Goal: Navigation & Orientation: Find specific page/section

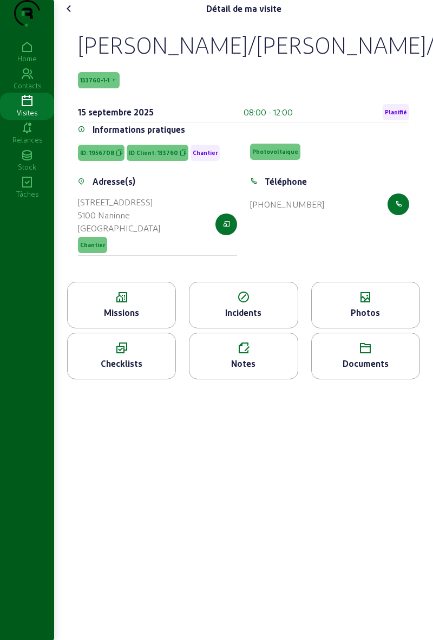
click at [103, 304] on icon at bounding box center [122, 297] width 108 height 13
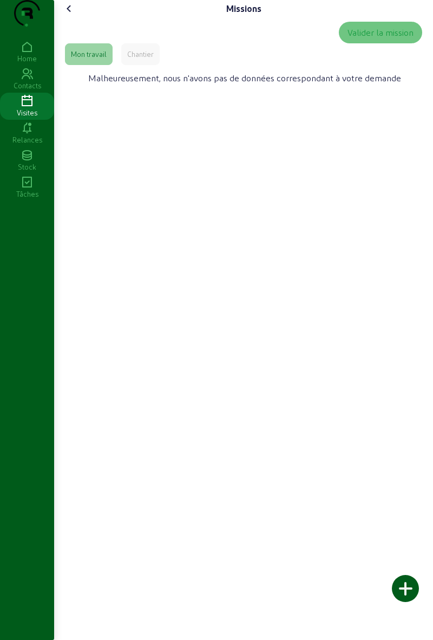
click at [131, 59] on div "Chantier" at bounding box center [140, 54] width 27 height 10
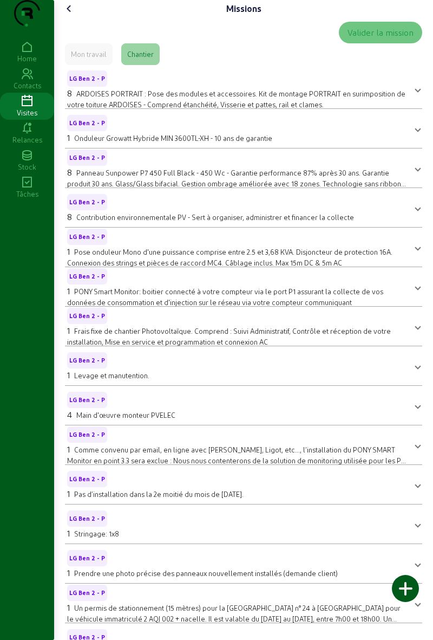
click at [0, 318] on div "Home Contacts Visites Relances Stock Tâches" at bounding box center [27, 320] width 54 height 640
click at [72, 15] on icon at bounding box center [69, 8] width 13 height 13
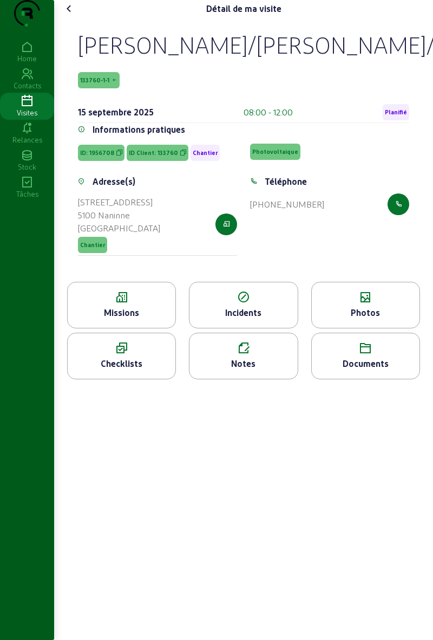
click at [369, 304] on icon at bounding box center [366, 297] width 108 height 13
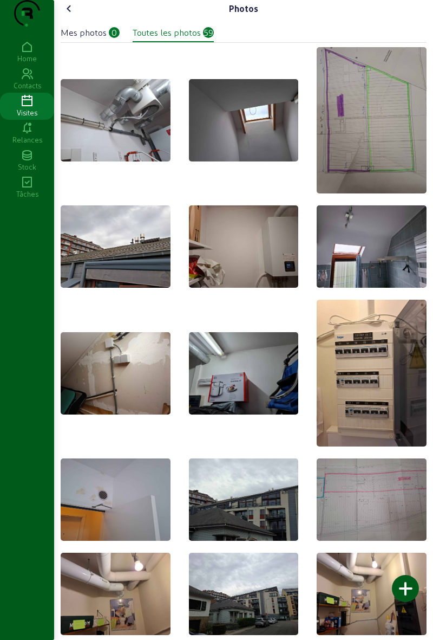
click at [78, 17] on cam-font-icon at bounding box center [69, 8] width 17 height 17
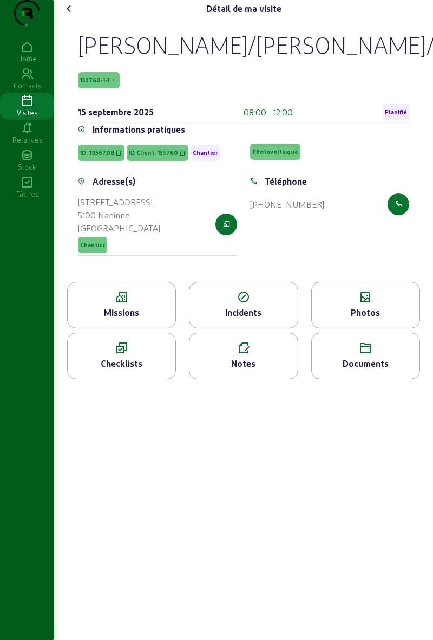
click at [142, 328] on div "Missions" at bounding box center [121, 305] width 109 height 47
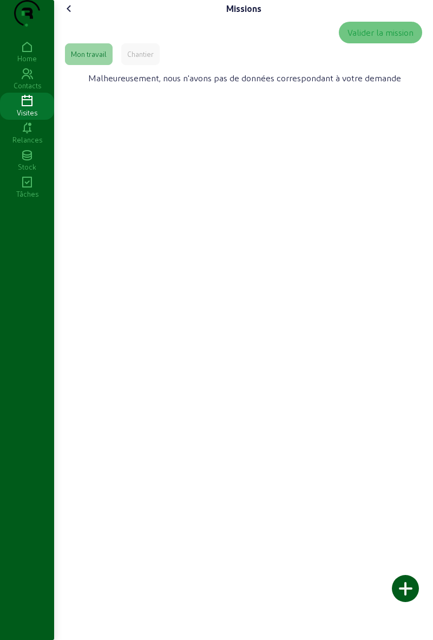
click at [150, 65] on div "Chantier" at bounding box center [140, 54] width 38 height 22
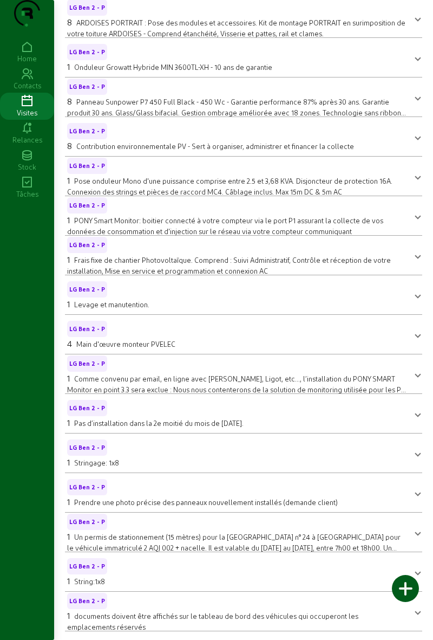
scroll to position [89, 0]
click at [30, 108] on icon at bounding box center [27, 101] width 54 height 13
